Goal: Task Accomplishment & Management: Complete application form

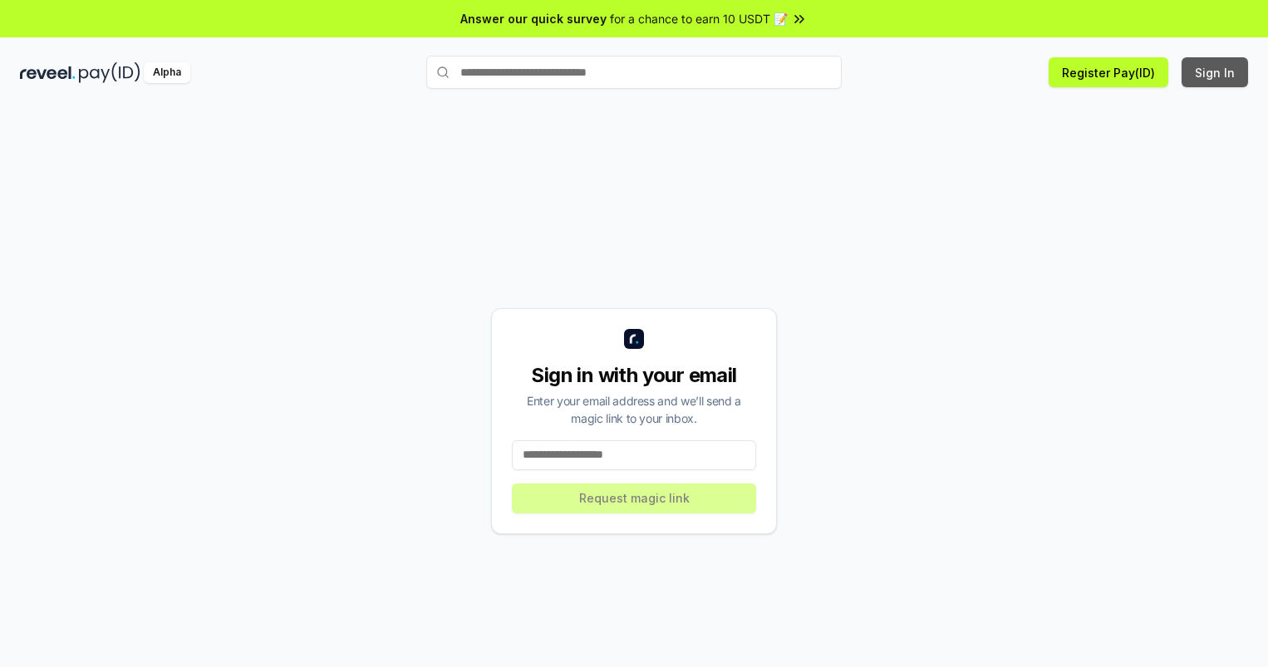
click at [1215, 72] on button "Sign In" at bounding box center [1214, 72] width 66 height 30
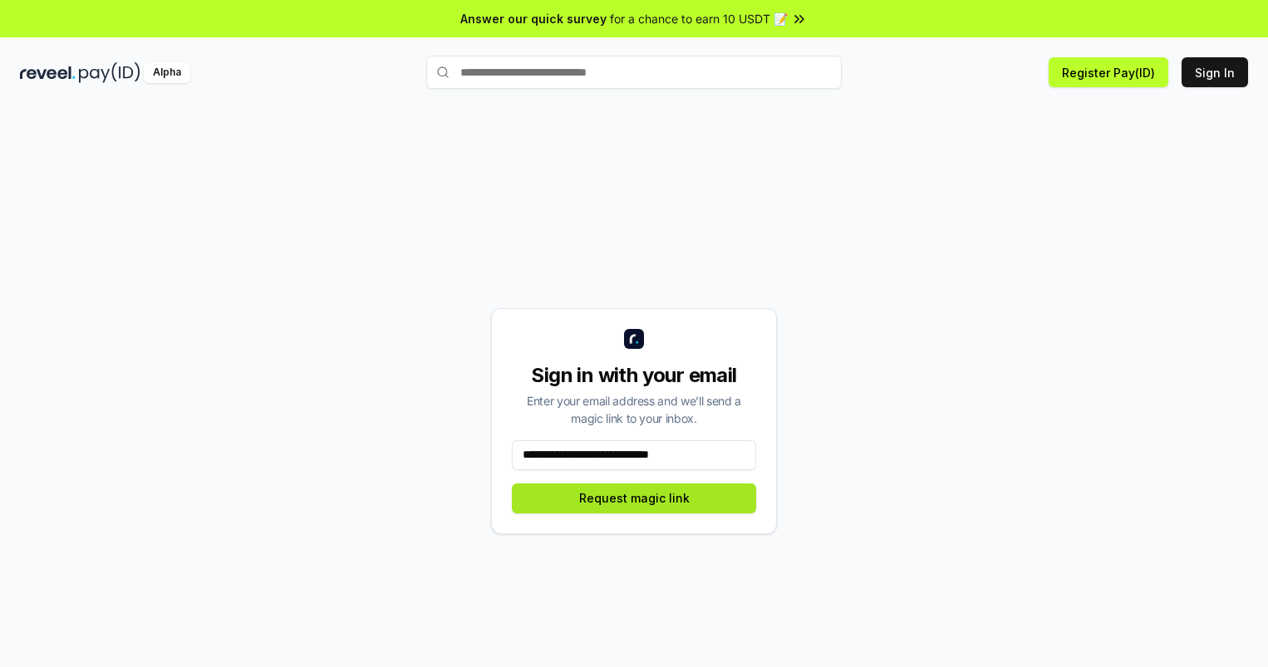
type input "**********"
click at [634, 498] on button "Request magic link" at bounding box center [634, 499] width 244 height 30
